Goal: Task Accomplishment & Management: Use online tool/utility

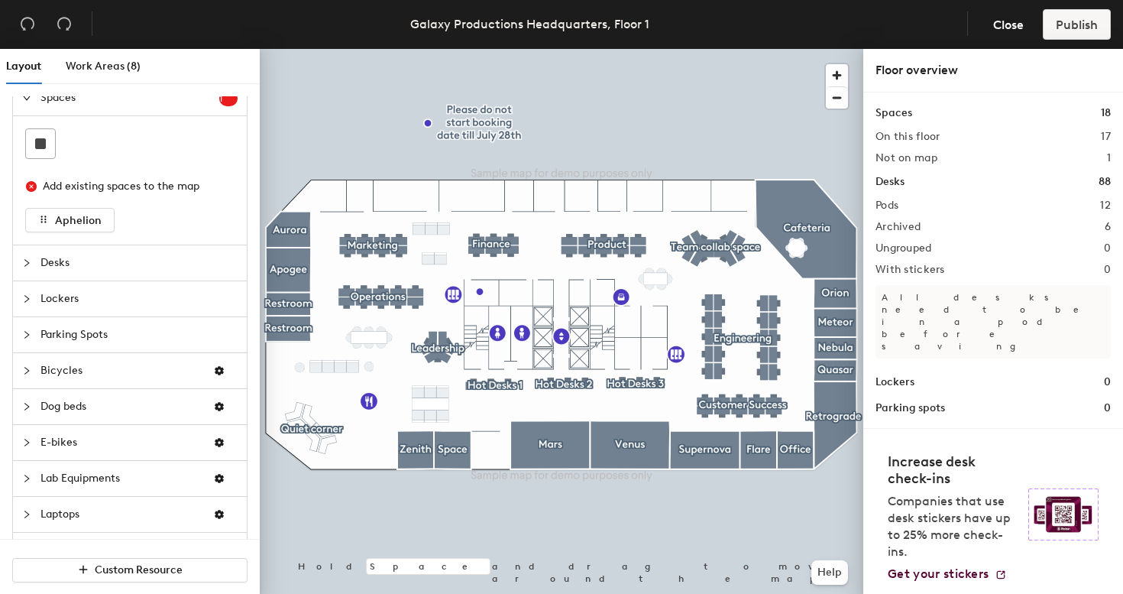
scroll to position [15, 0]
click at [160, 270] on span "Desks" at bounding box center [138, 264] width 197 height 35
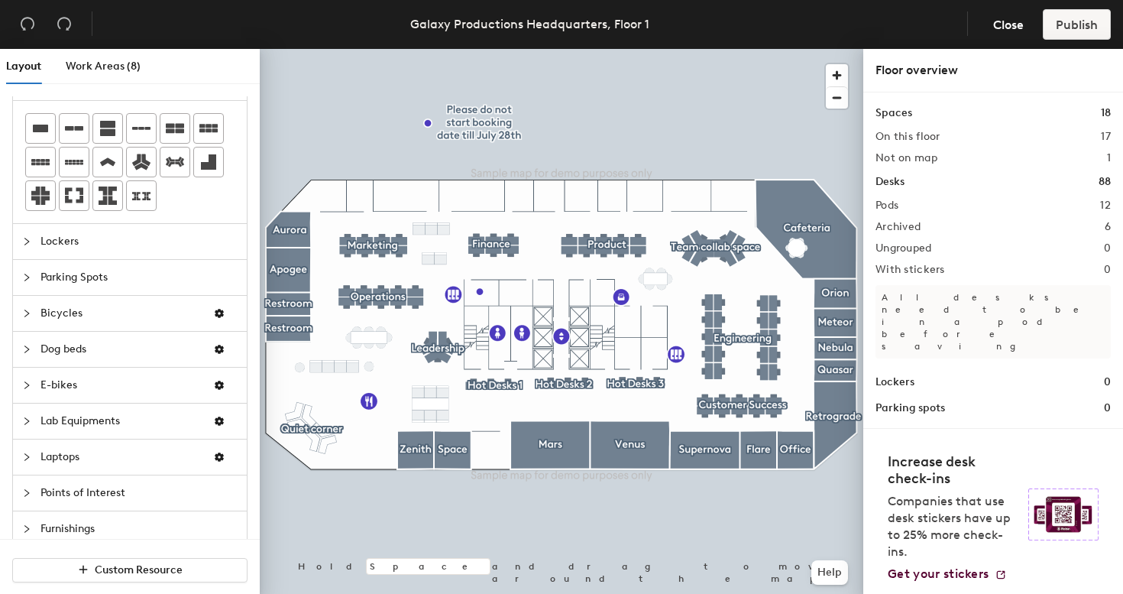
scroll to position [89, 0]
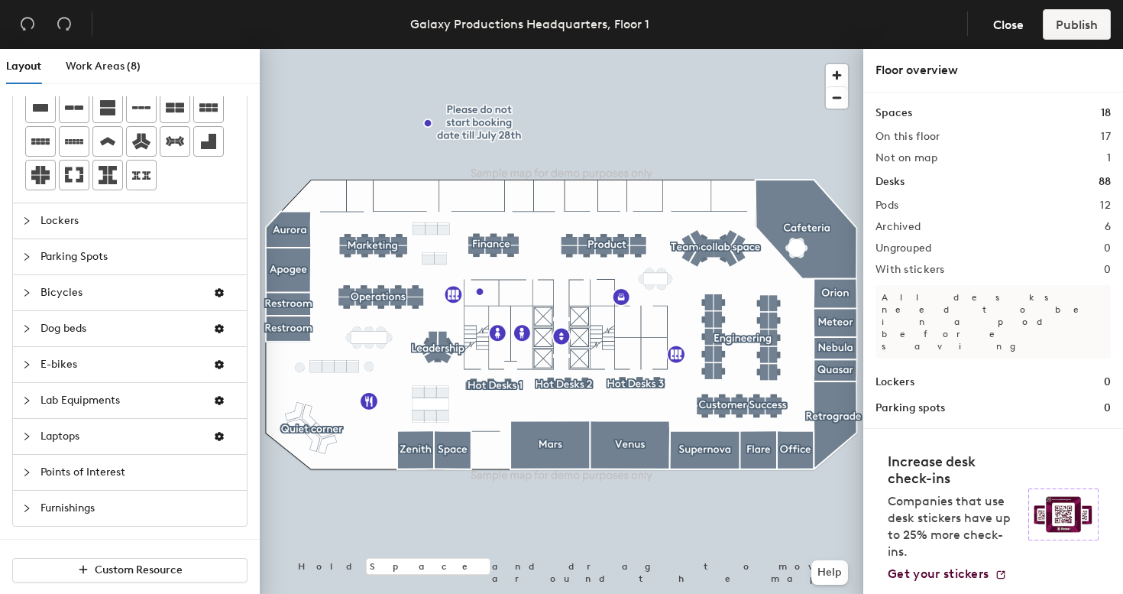
click at [111, 472] on span "Points of Interest" at bounding box center [138, 472] width 197 height 35
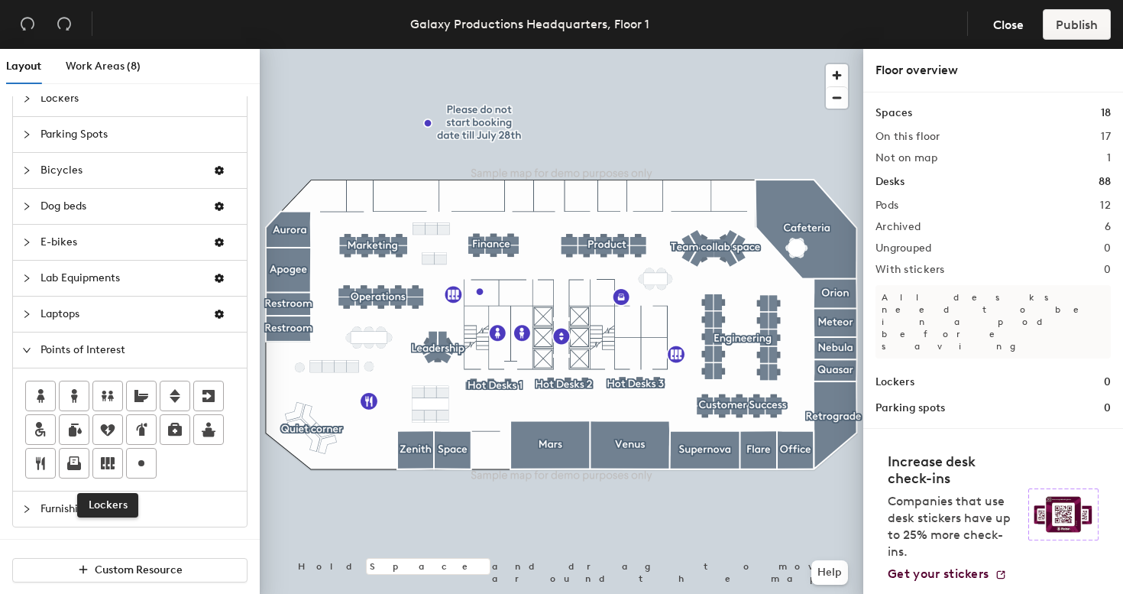
scroll to position [87, 0]
click at [134, 461] on icon at bounding box center [141, 464] width 18 height 18
click at [336, 339] on div "Layout Work Areas (8) Spaces 1 Add existing spaces to the map Aphelion Desks Lo…" at bounding box center [561, 324] width 1123 height 551
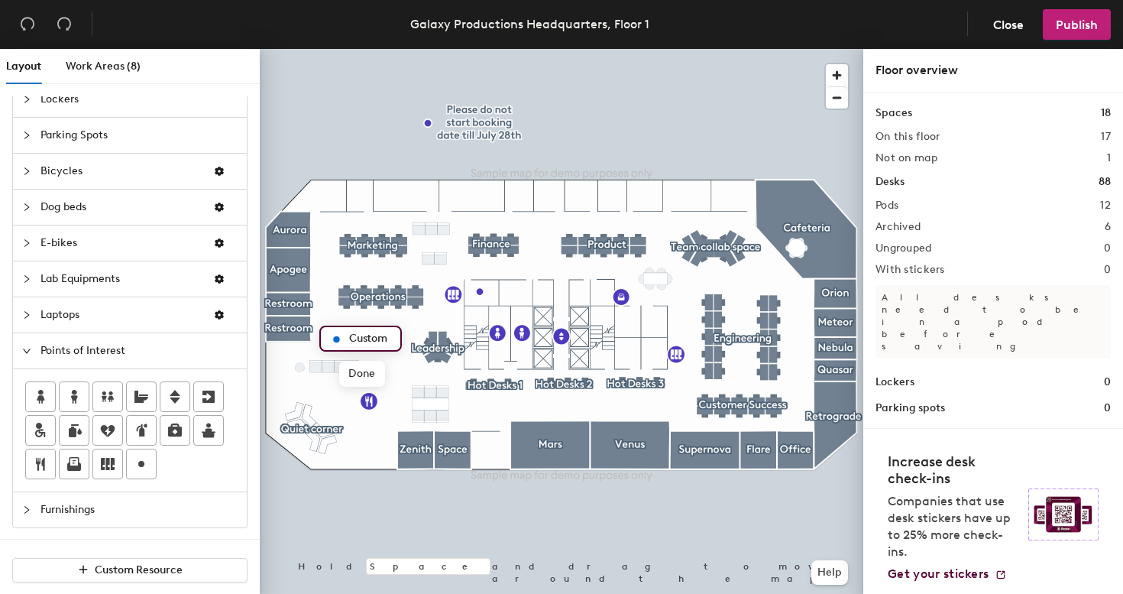
click at [357, 339] on input "Custom" at bounding box center [369, 338] width 49 height 21
click at [357, 338] on input "Custom" at bounding box center [369, 338] width 49 height 21
click at [366, 374] on span "Done" at bounding box center [361, 374] width 45 height 26
click at [382, 374] on span "Delete" at bounding box center [388, 374] width 53 height 26
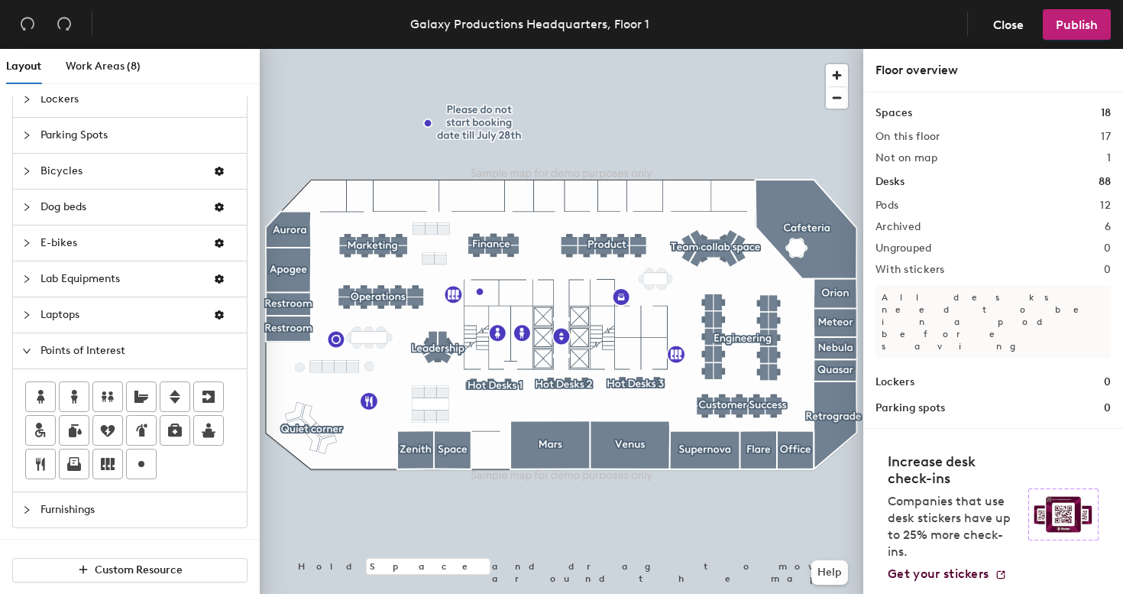
scroll to position [0, 0]
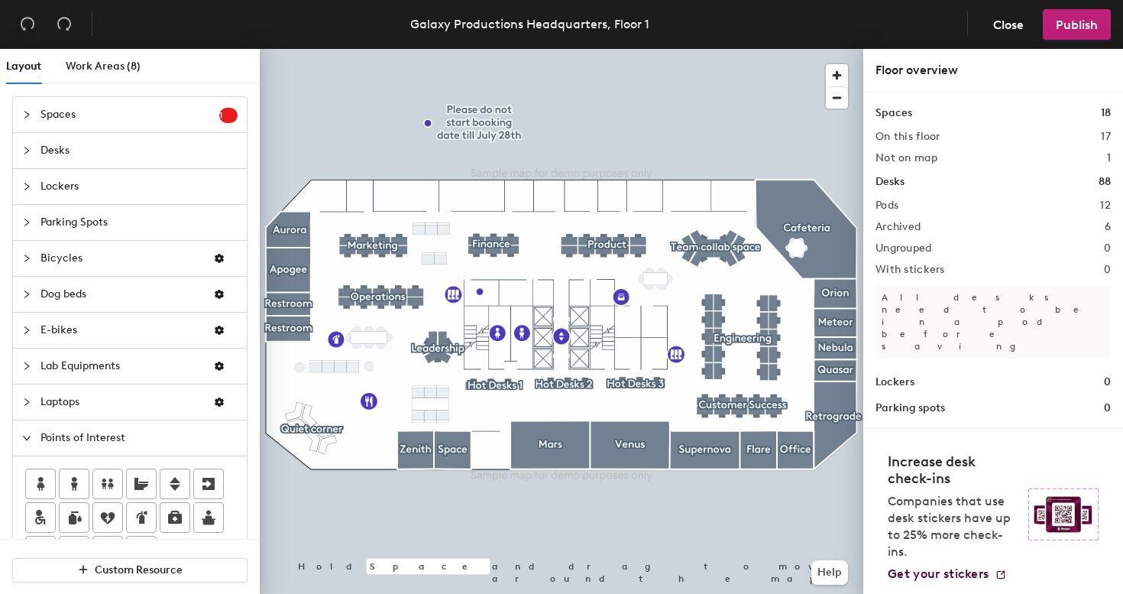
click at [134, 141] on span "Desks" at bounding box center [138, 150] width 197 height 35
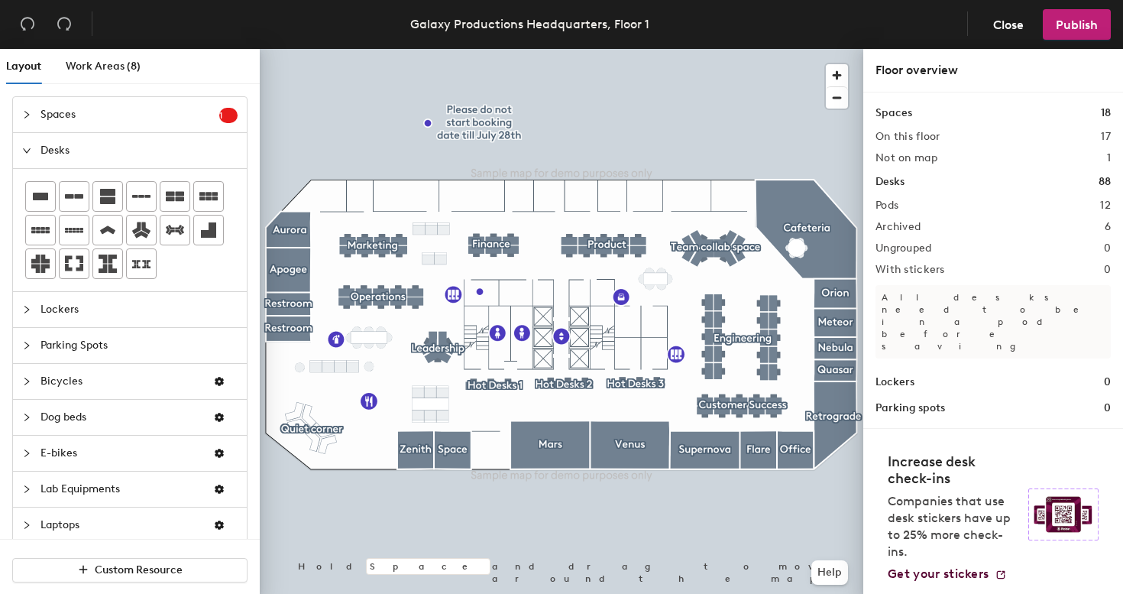
click at [383, 254] on div "Layout Work Areas (8) Spaces 1 Add existing spaces to the map Aphelion Desks Lo…" at bounding box center [561, 324] width 1123 height 551
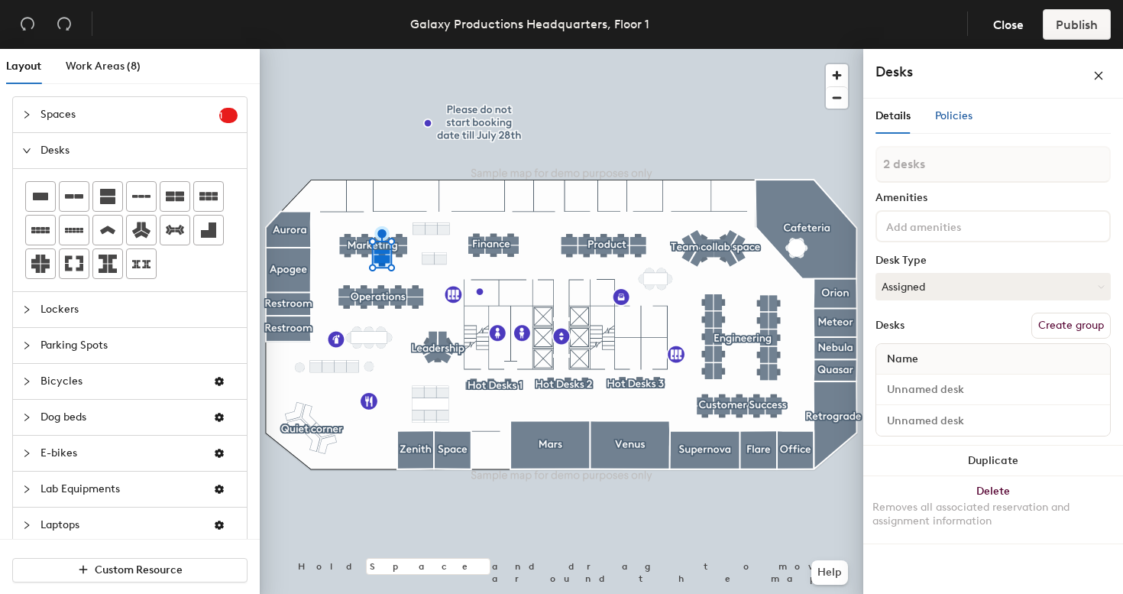
click at [966, 119] on span "Policies" at bounding box center [953, 115] width 37 height 13
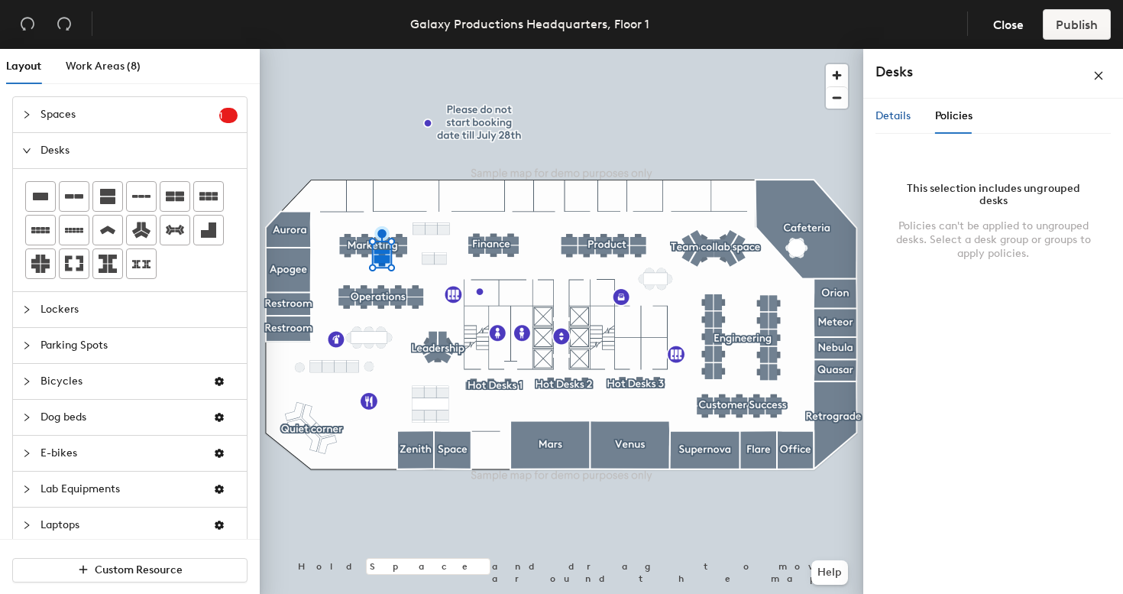
click at [903, 112] on span "Details" at bounding box center [893, 115] width 35 height 13
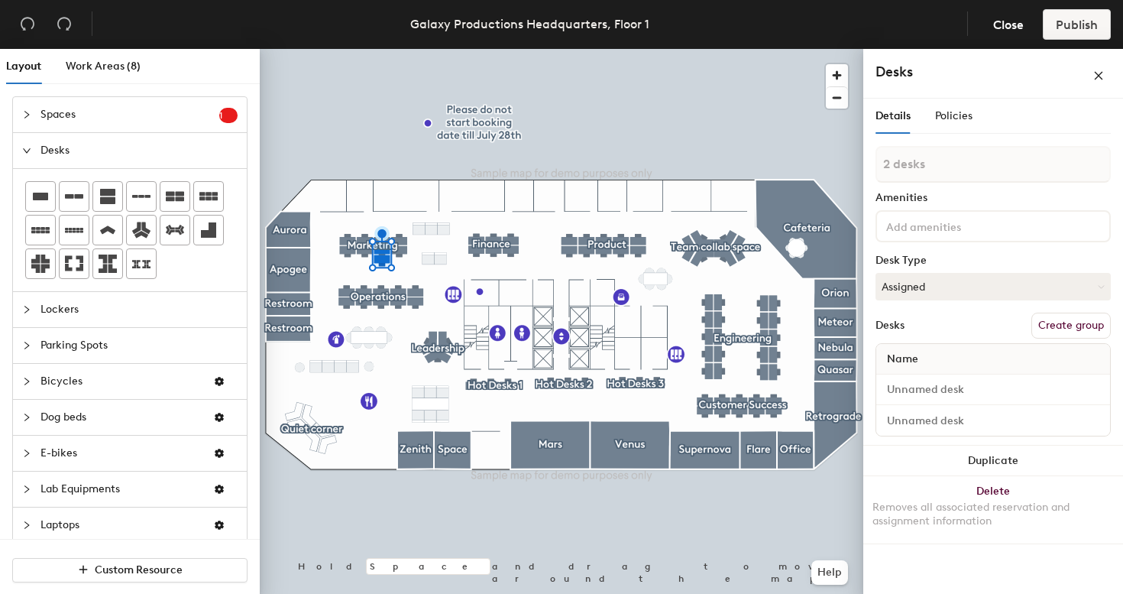
click at [943, 228] on input at bounding box center [952, 225] width 138 height 18
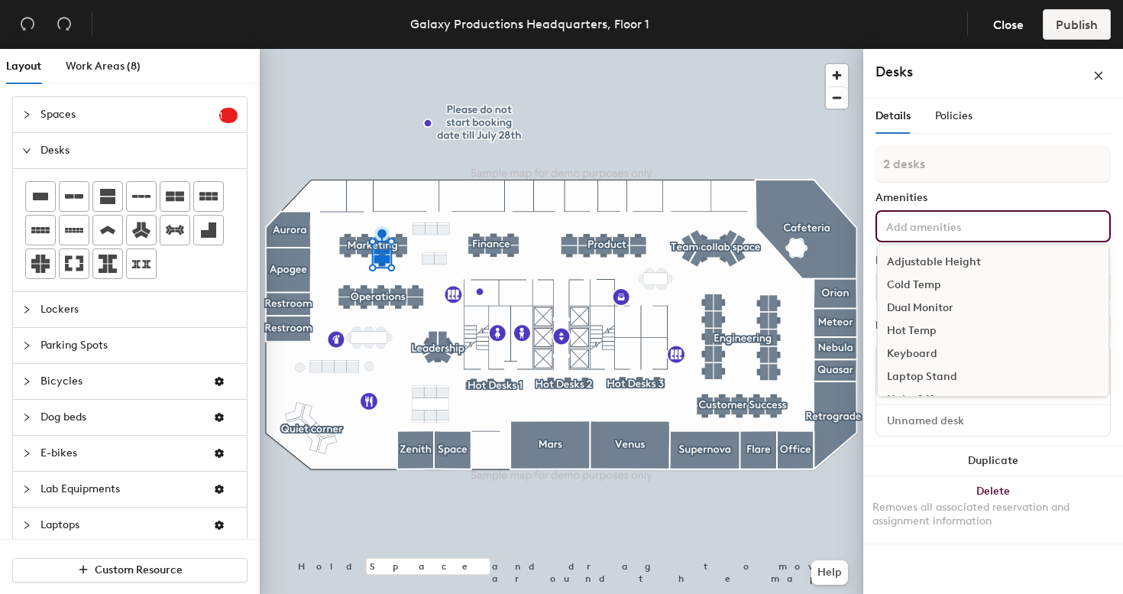
scroll to position [34, 0]
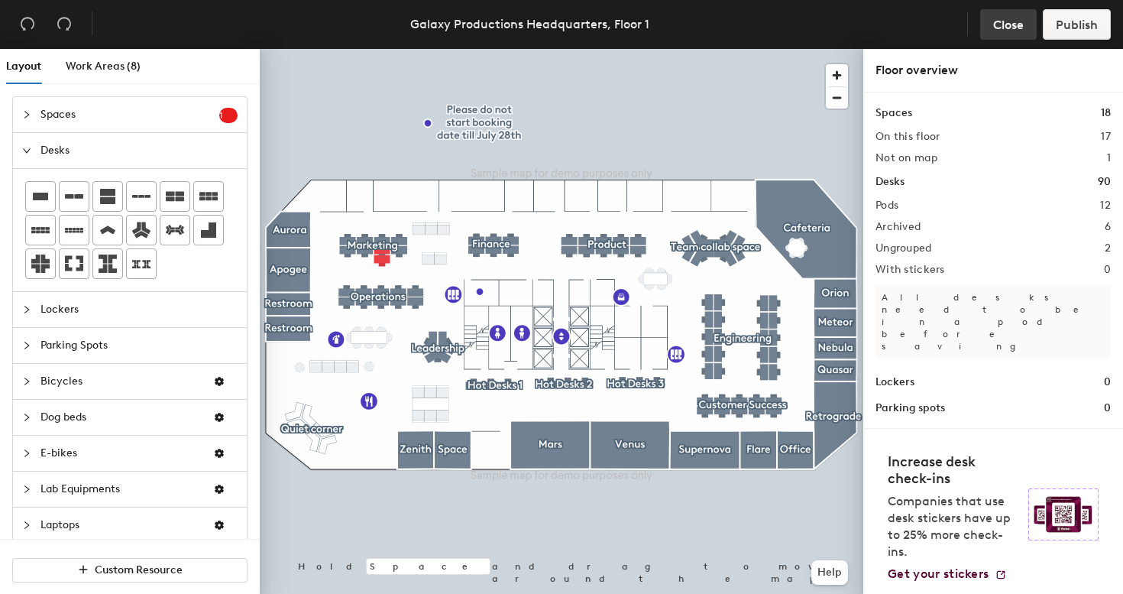
click at [1001, 23] on span "Close" at bounding box center [1008, 25] width 31 height 15
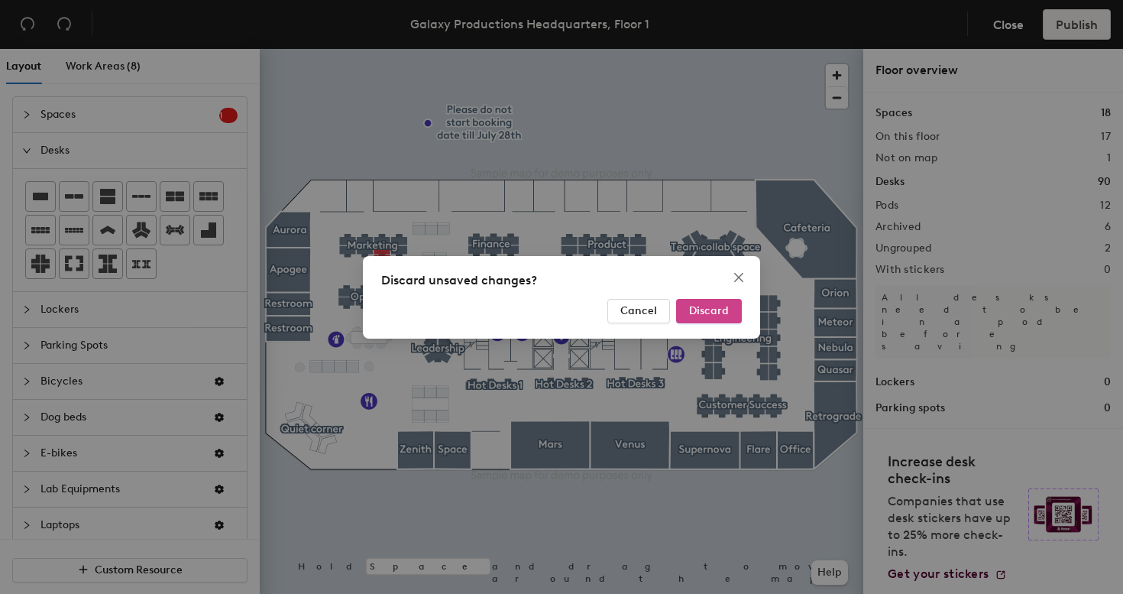
click at [705, 304] on span "Discard" at bounding box center [709, 310] width 40 height 13
